Goal: Transaction & Acquisition: Purchase product/service

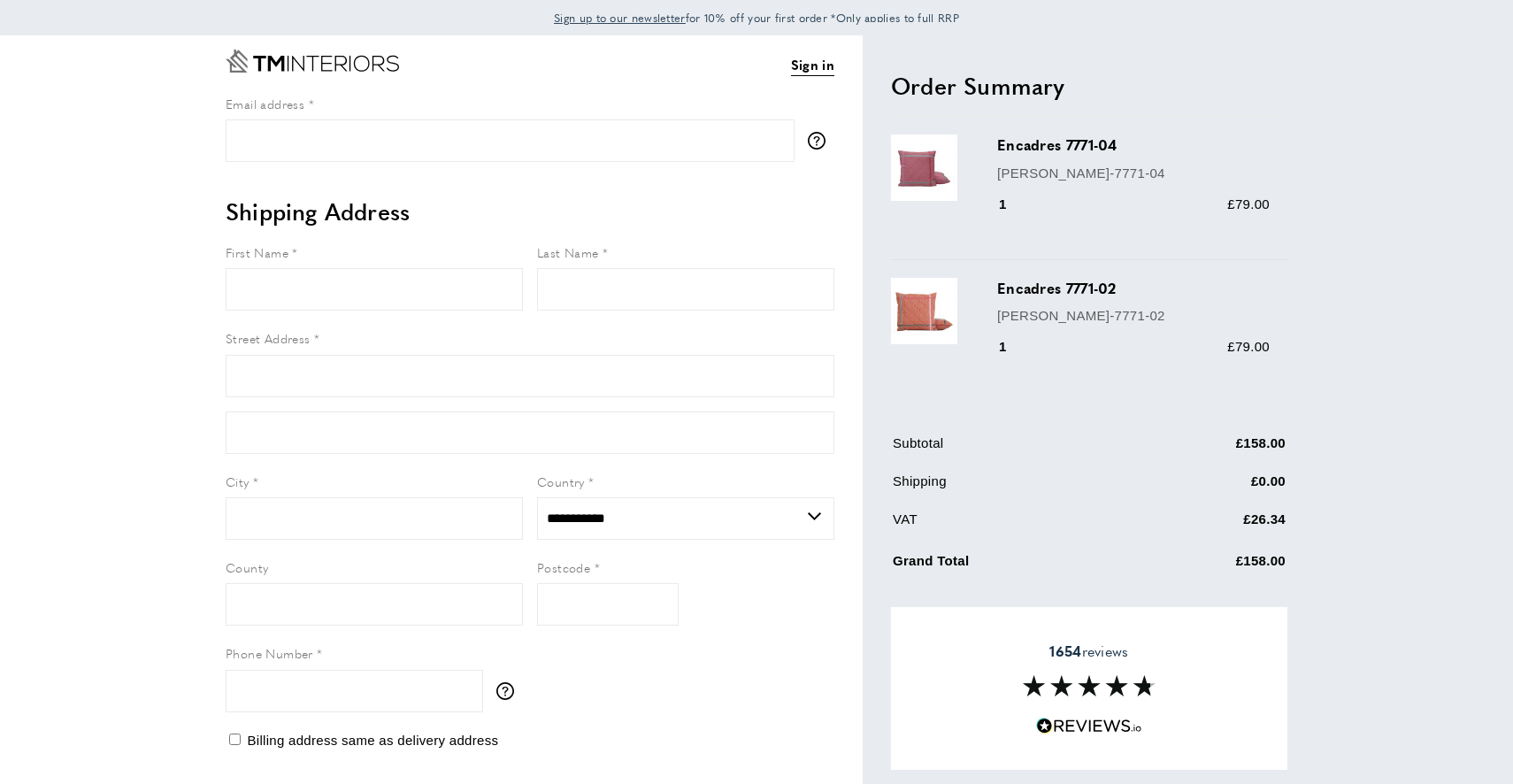
select select "**"
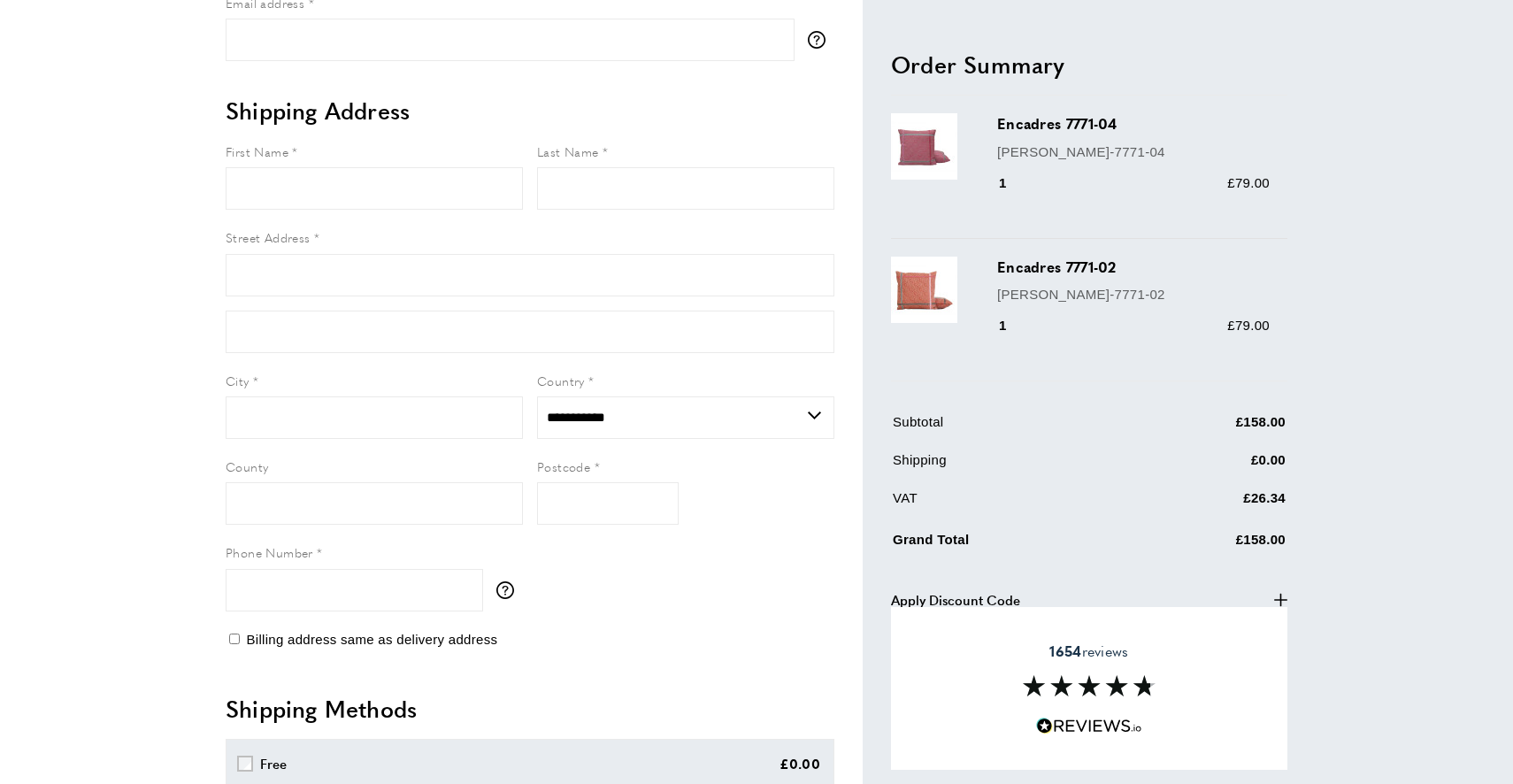
scroll to position [216, 0]
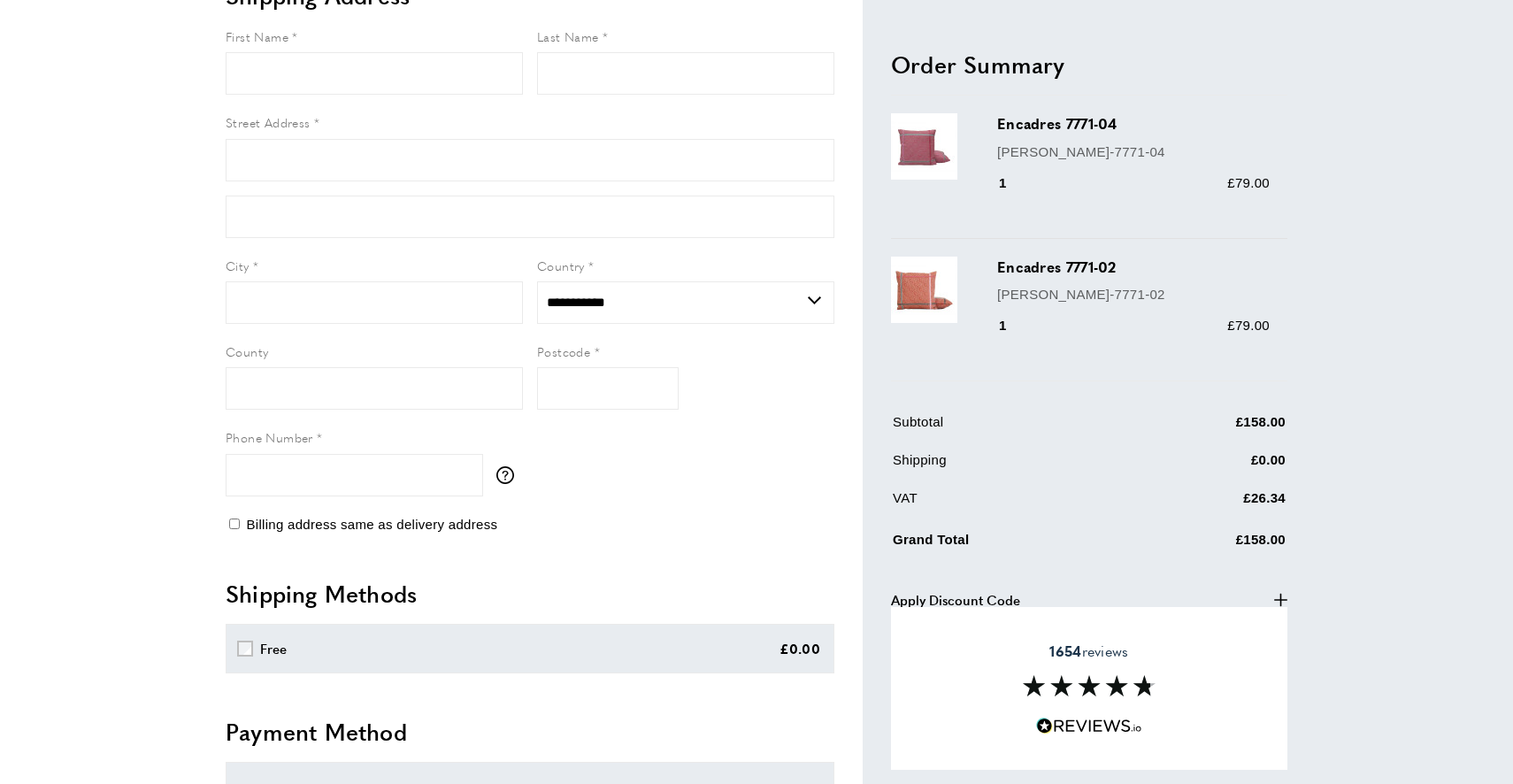
click at [987, 593] on span "Apply Discount Code" at bounding box center [956, 600] width 130 height 22
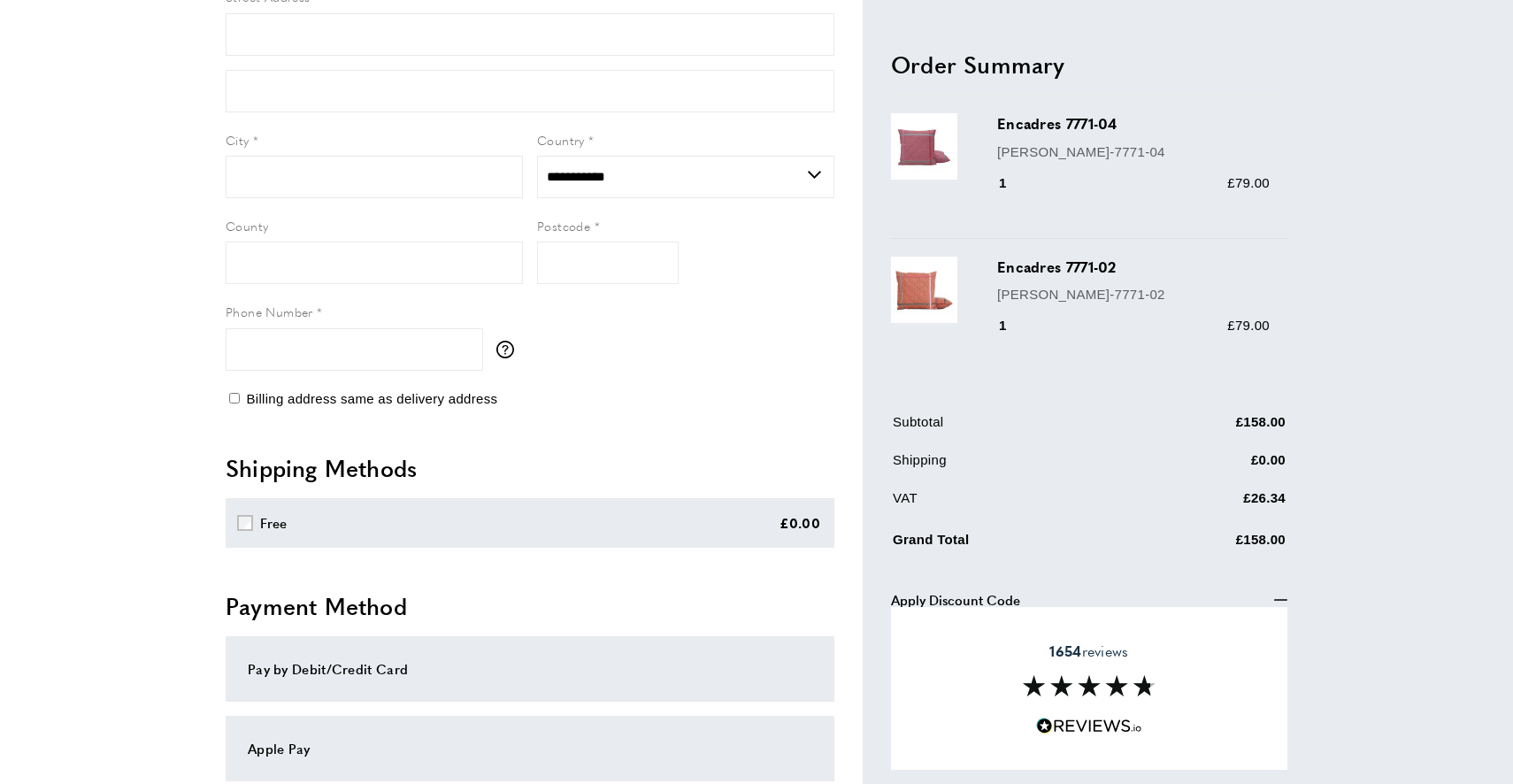
scroll to position [382, 0]
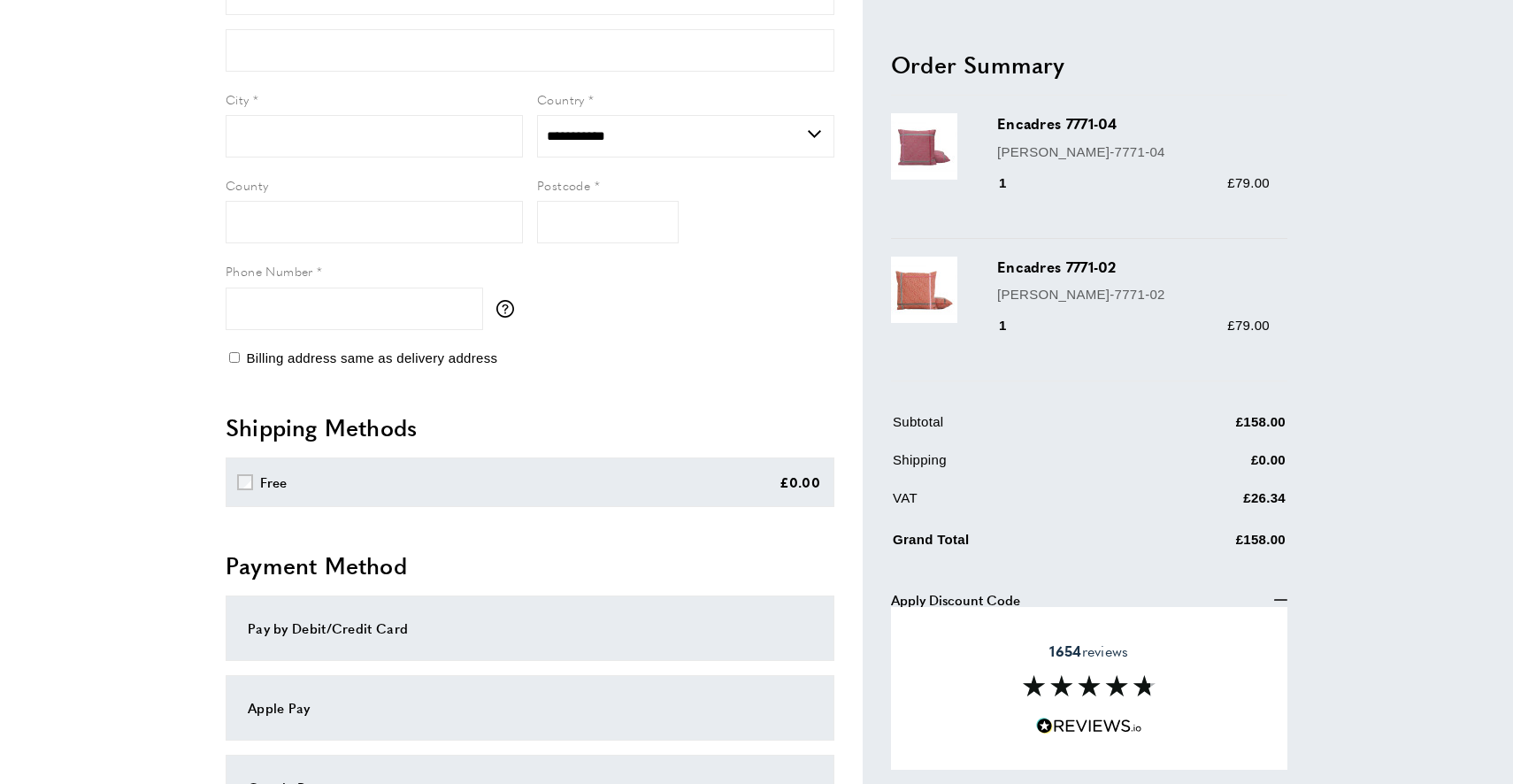
click at [997, 592] on span "Apply Discount Code" at bounding box center [956, 600] width 130 height 22
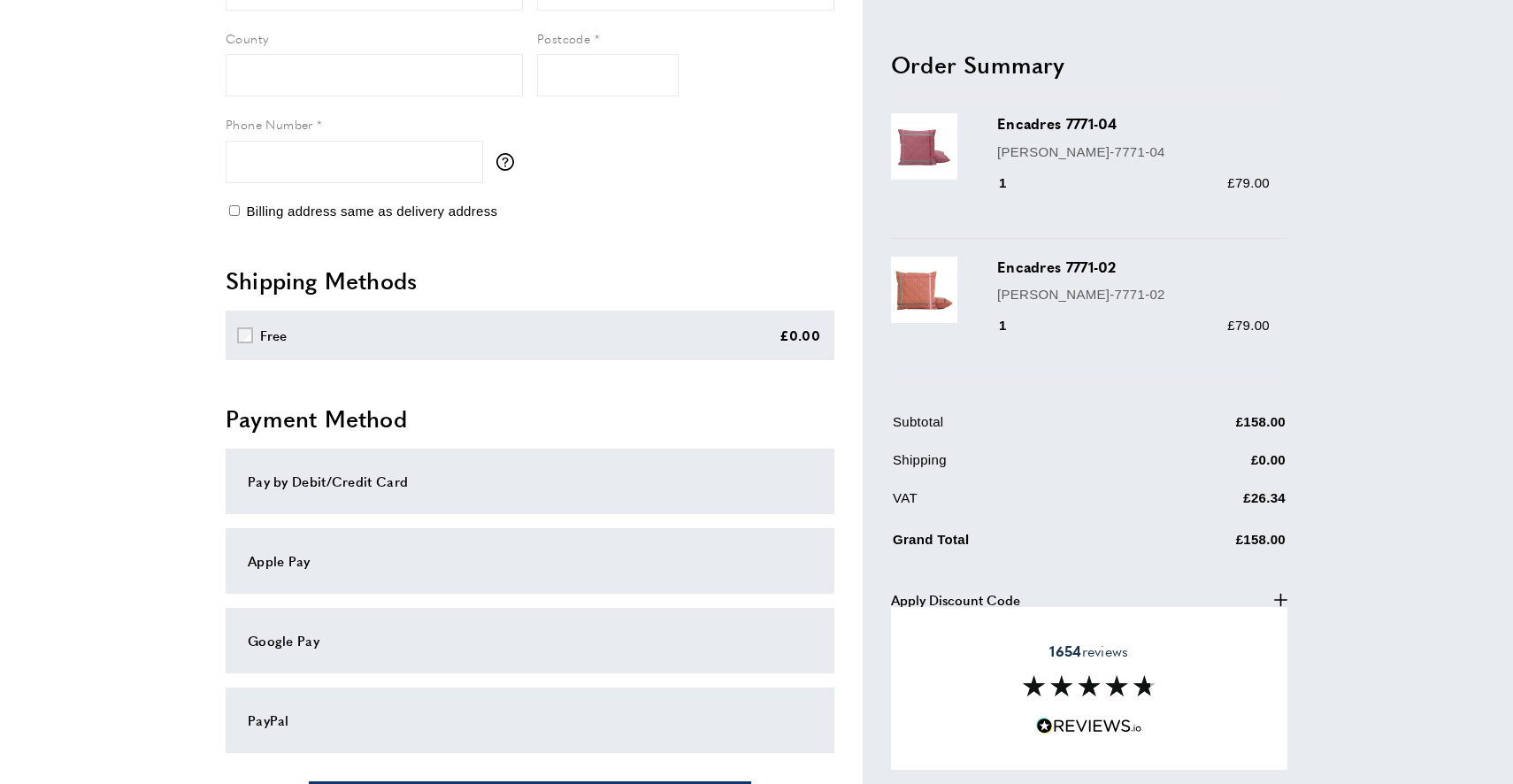
scroll to position [536, 0]
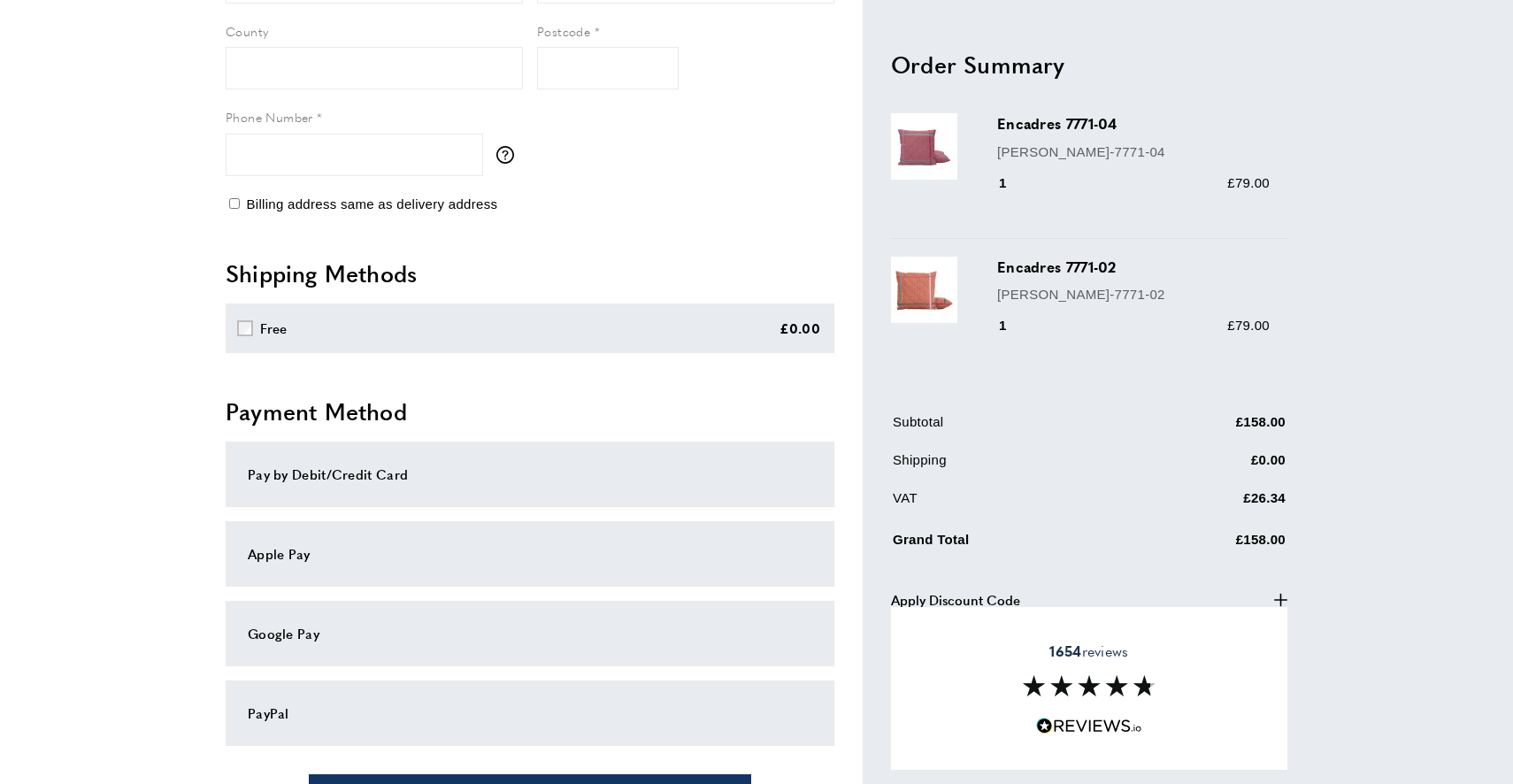
click at [1029, 746] on div "1654 reviews" at bounding box center [1089, 688] width 397 height 163
click at [1284, 601] on icon "plus" at bounding box center [1280, 599] width 13 height 13
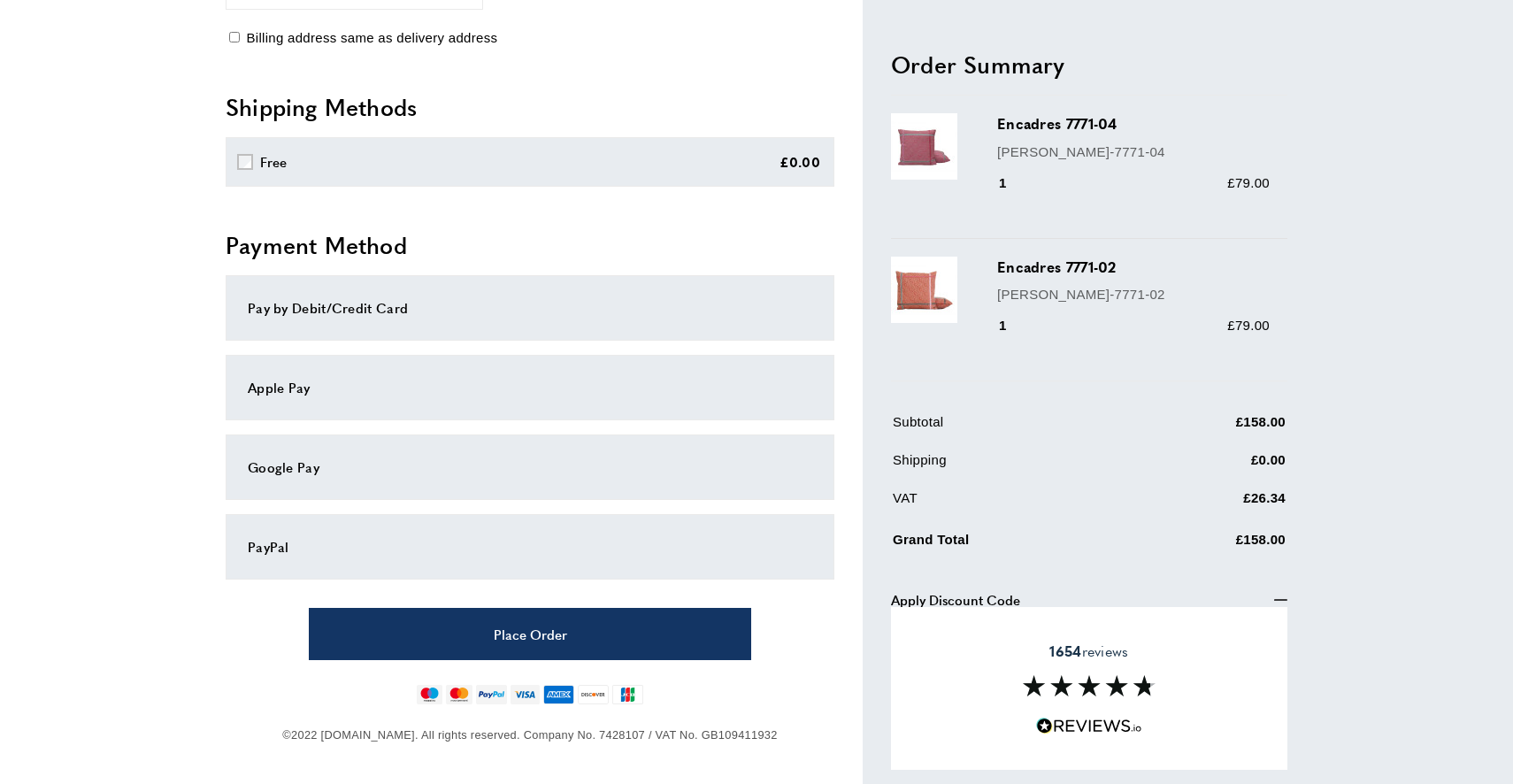
scroll to position [701, 0]
click at [1112, 582] on div "Apply Discount Code minus Processing... Apply" at bounding box center [1089, 634] width 397 height 108
click at [1007, 596] on span "Apply Discount Code" at bounding box center [956, 600] width 130 height 22
click at [988, 530] on td "Grand Total" at bounding box center [1012, 544] width 237 height 38
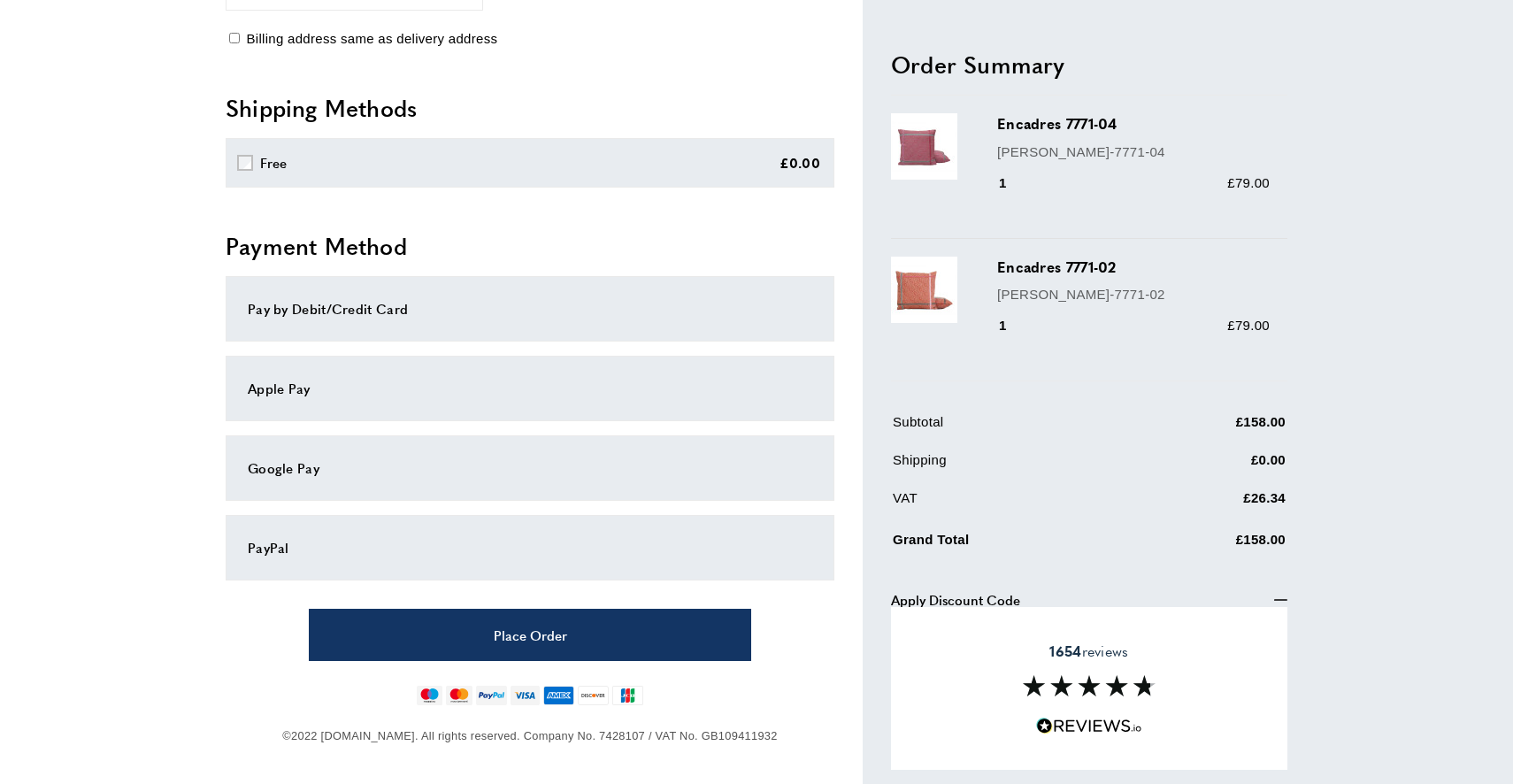
click at [1282, 595] on icon "minus" at bounding box center [1280, 599] width 13 height 13
click at [1289, 590] on div "Sign in View Summary summary-trigger £158.00 Email address tooltip We'll send y…" at bounding box center [756, 60] width 1239 height 1453
click at [1126, 696] on div "1654 reviews" at bounding box center [1089, 688] width 397 height 163
click at [1099, 678] on img at bounding box center [1089, 686] width 133 height 22
click at [989, 561] on td "Grand Total" at bounding box center [1012, 544] width 237 height 38
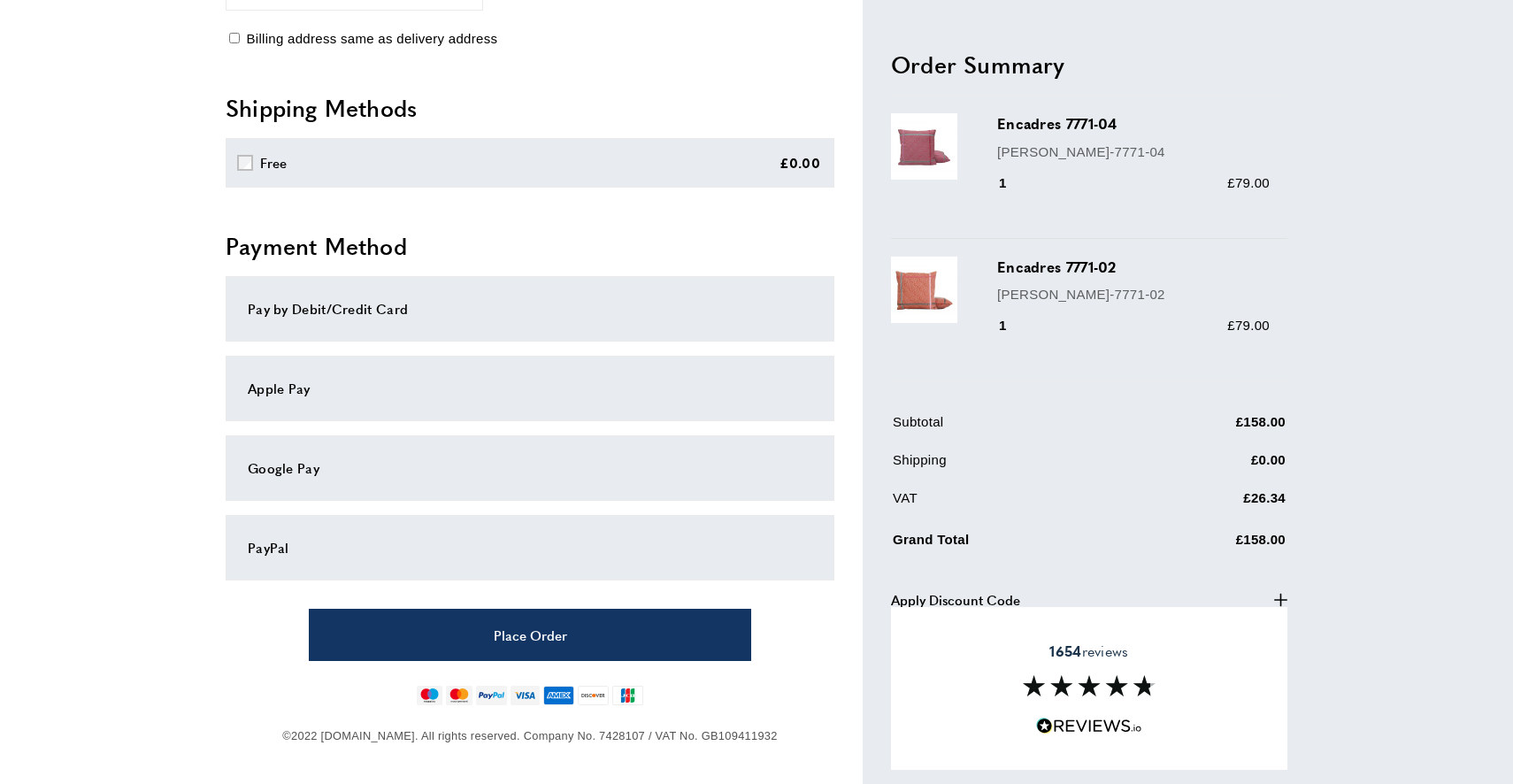
click at [980, 602] on span "Apply Discount Code" at bounding box center [956, 600] width 130 height 22
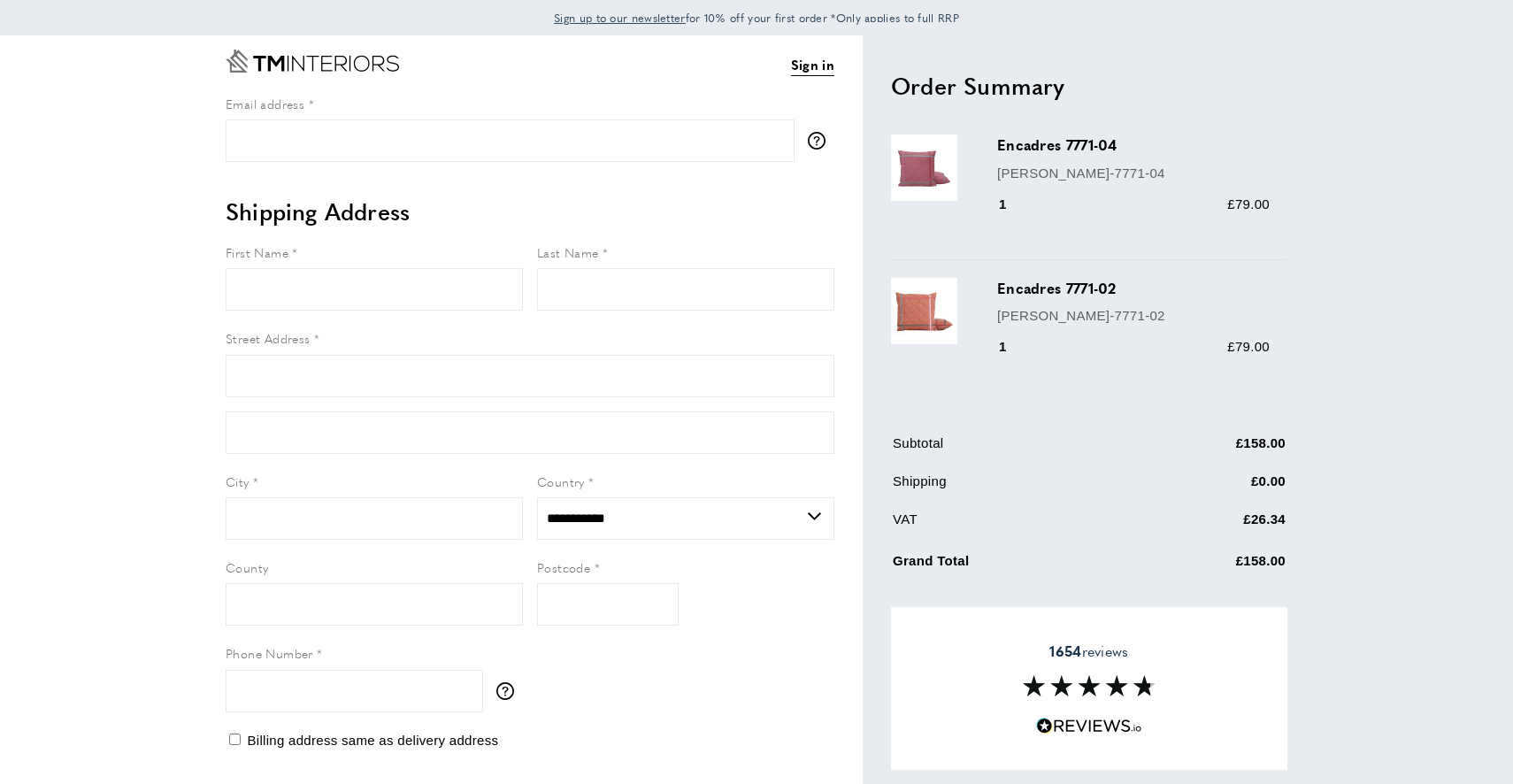
select select "**"
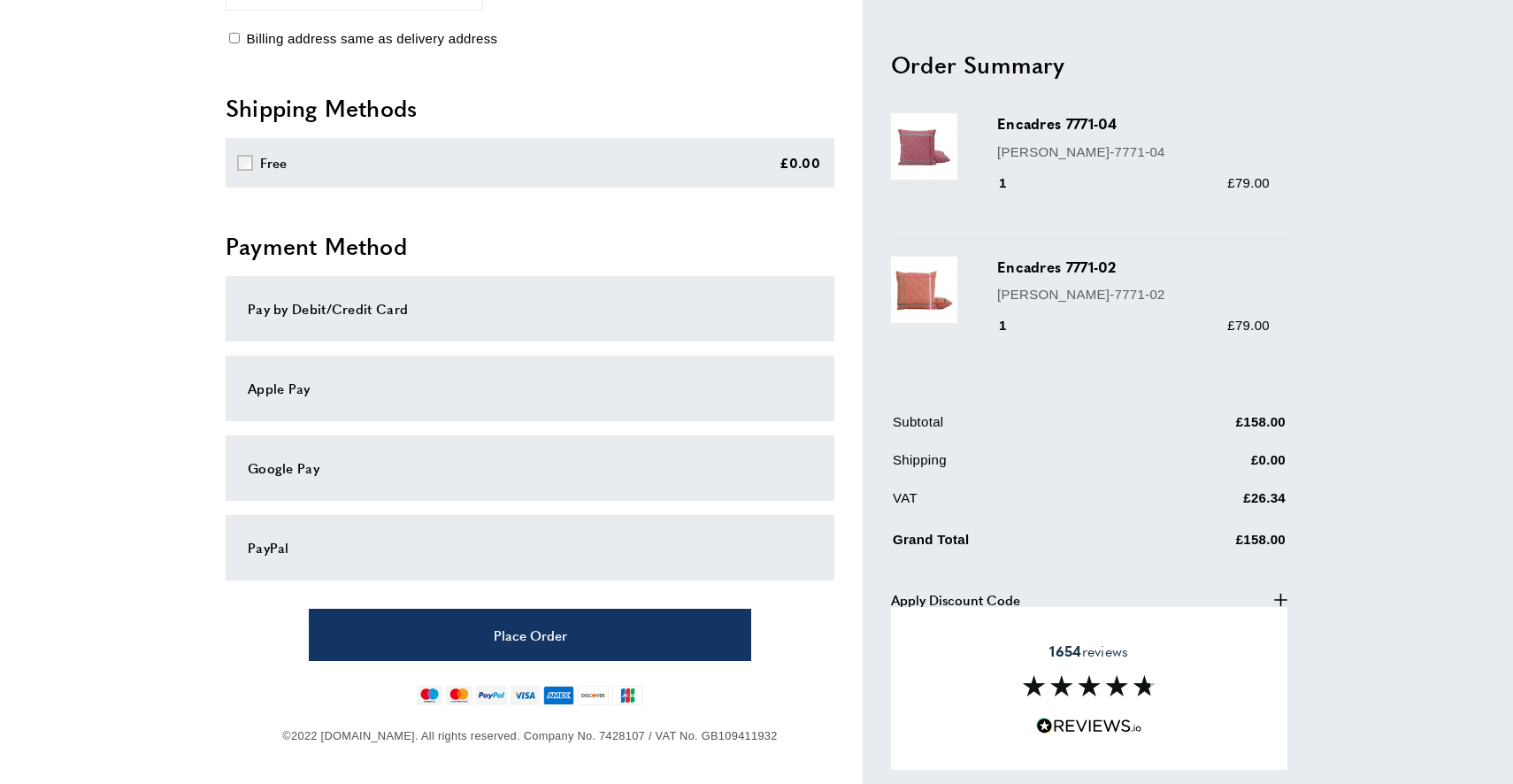
click at [1283, 593] on icon "plus" at bounding box center [1280, 599] width 13 height 13
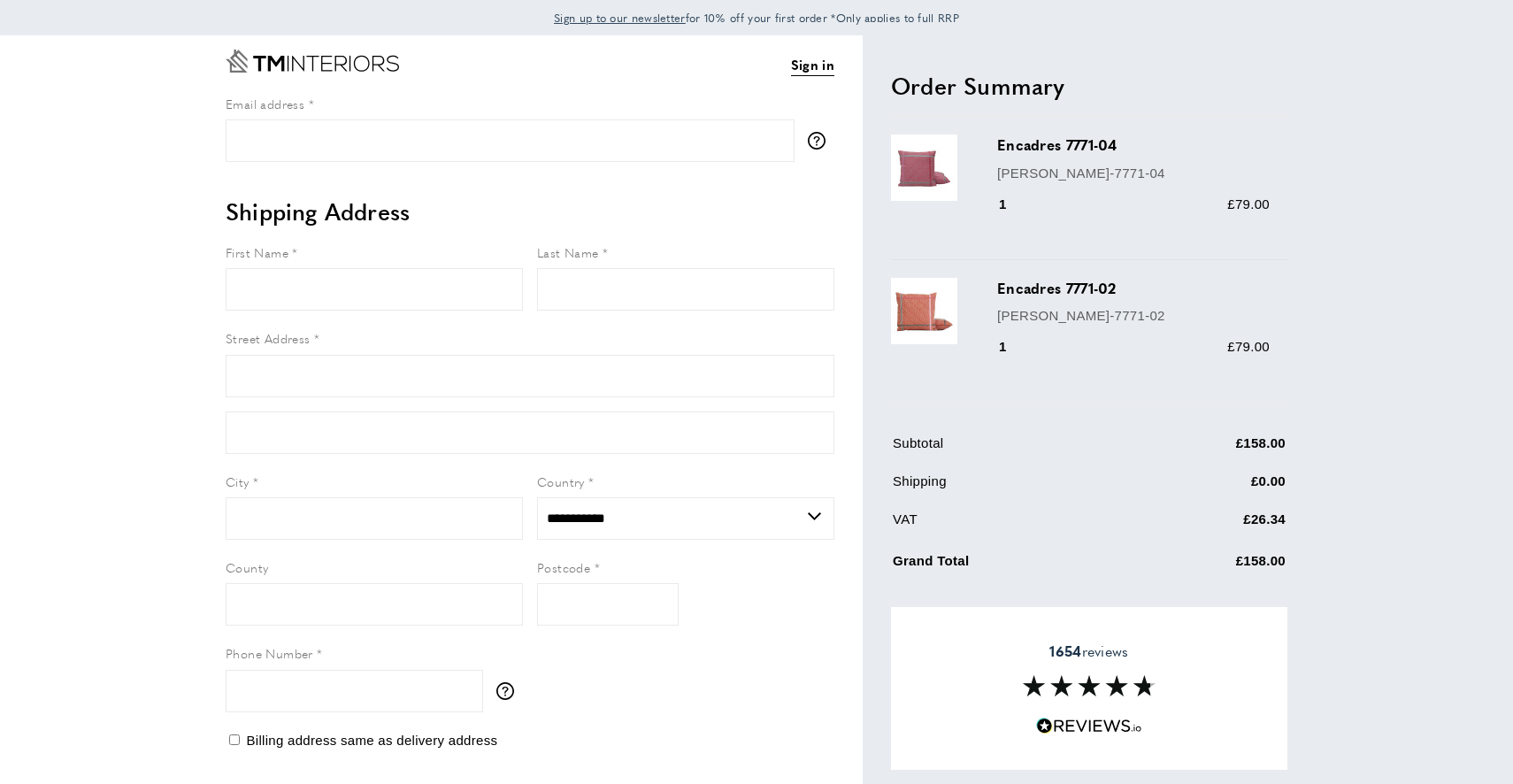
click at [803, 92] on div "Sign in" at bounding box center [530, 64] width 609 height 58
click at [652, 23] on span "Sign up to our newsletter" at bounding box center [620, 18] width 132 height 16
